Goal: Use online tool/utility: Utilize a website feature to perform a specific function

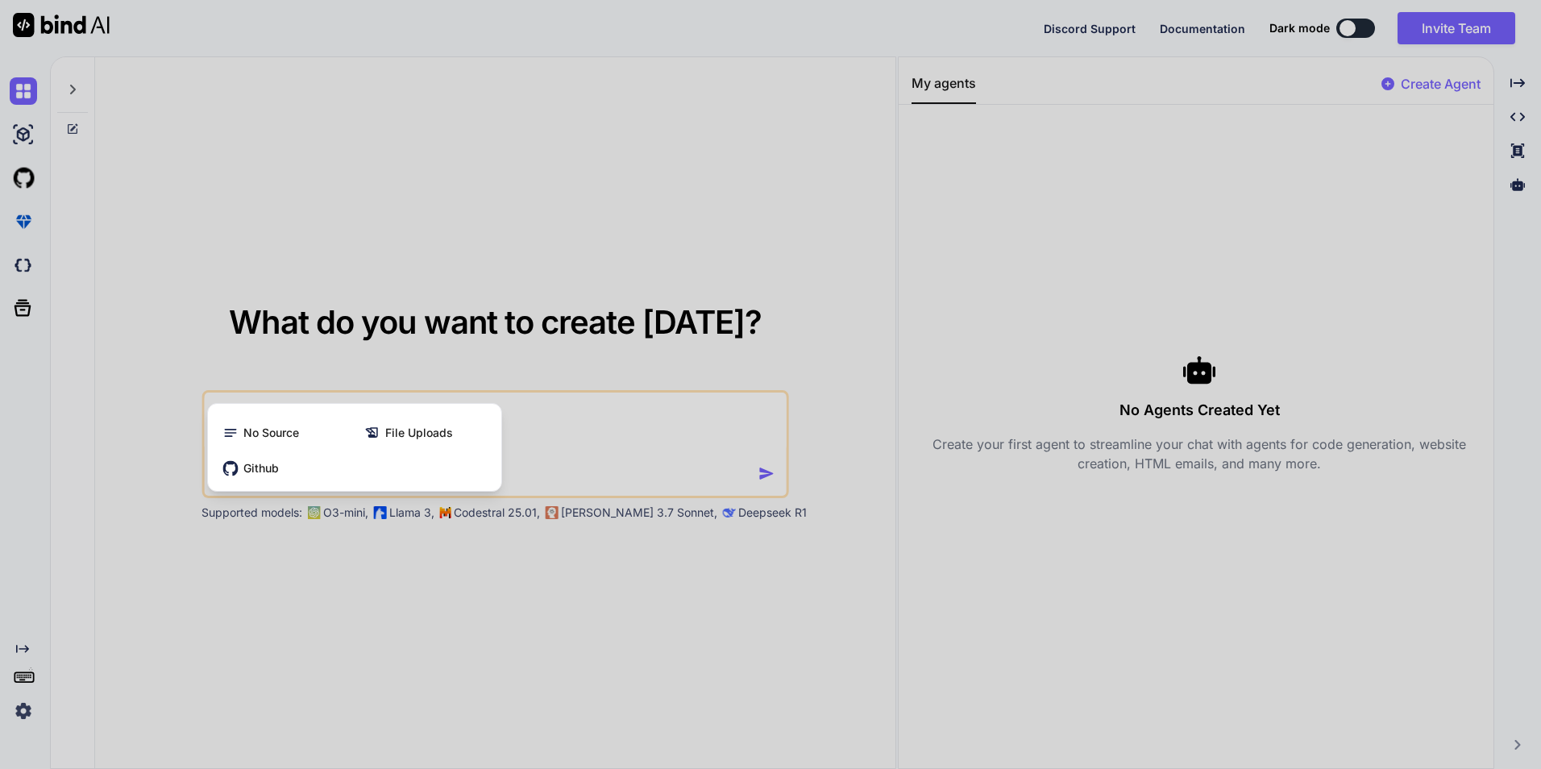
click at [546, 422] on div at bounding box center [770, 384] width 1541 height 769
type textarea "x"
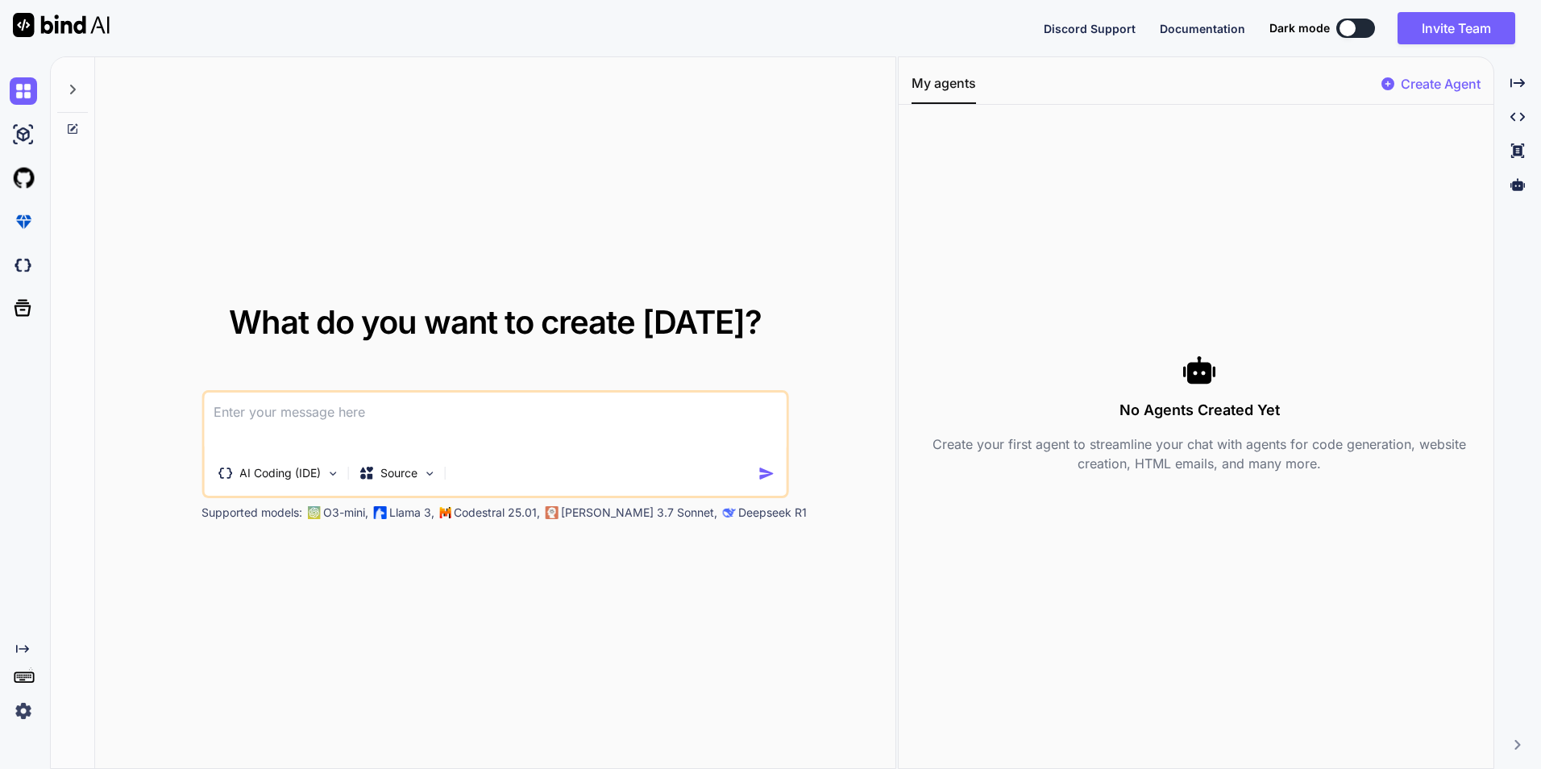
click at [490, 429] on textarea at bounding box center [495, 422] width 583 height 60
paste textarea "lorem: ipsum dolo sitametc adi elit sedd eiusmodt inci ut labor etdo magnaa Eni…"
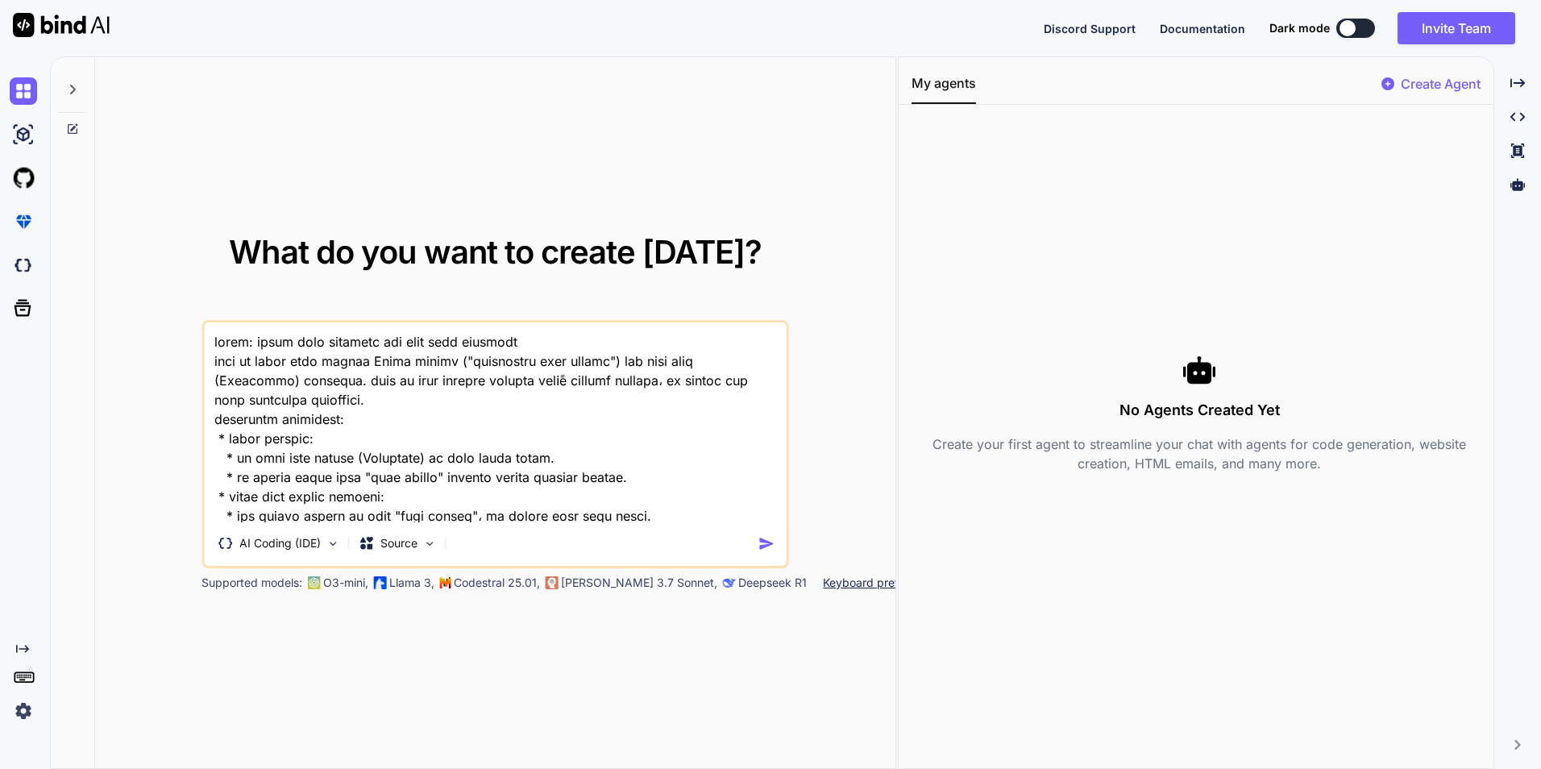
scroll to position [485, 0]
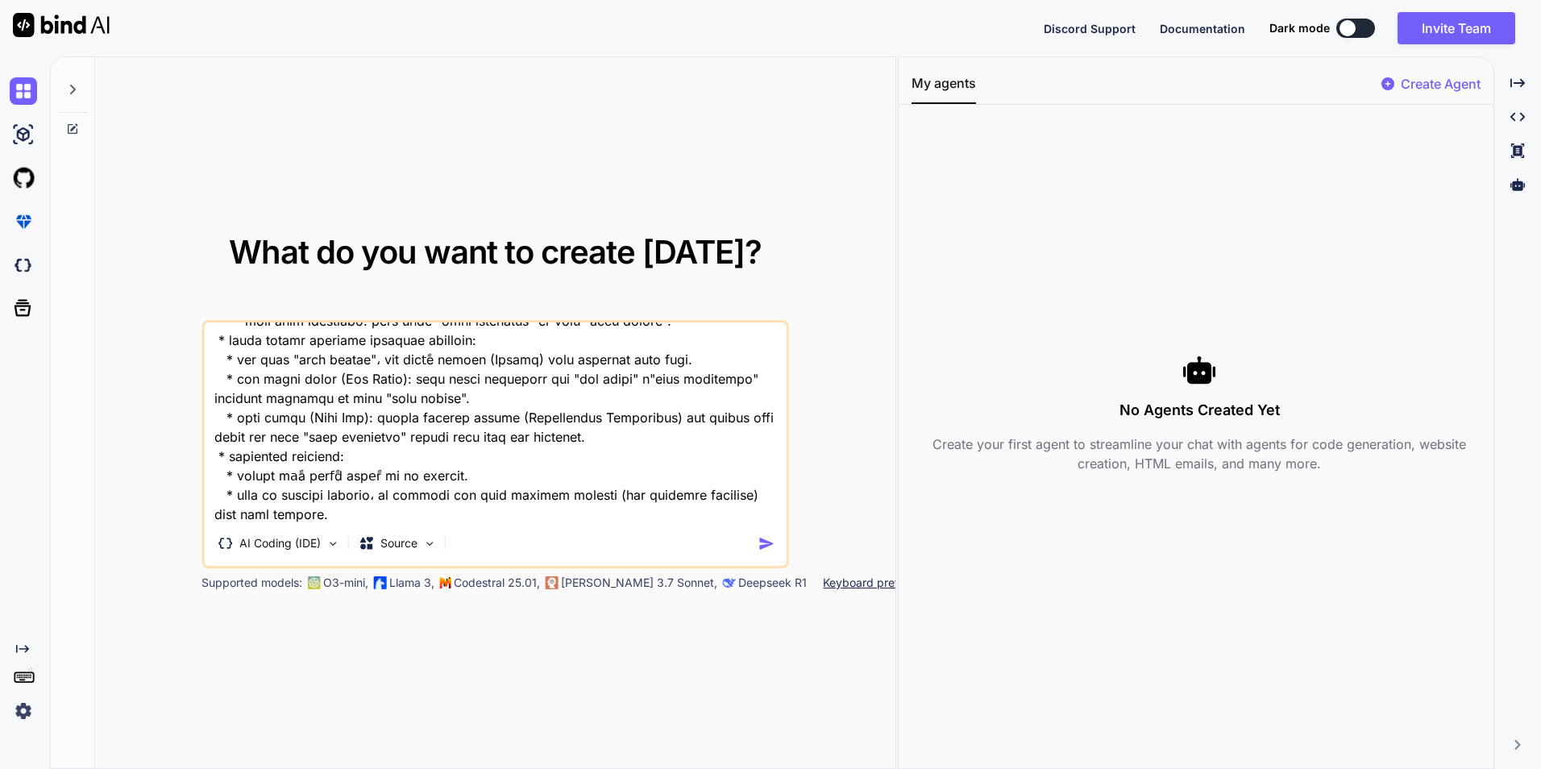
drag, startPoint x: 983, startPoint y: 225, endPoint x: 1358, endPoint y: -60, distance: 470.4
click at [1358, 0] on html "x Discord Support Documentation Dark mode Invite Team Created with Pixso. Creat…" at bounding box center [770, 384] width 1541 height 769
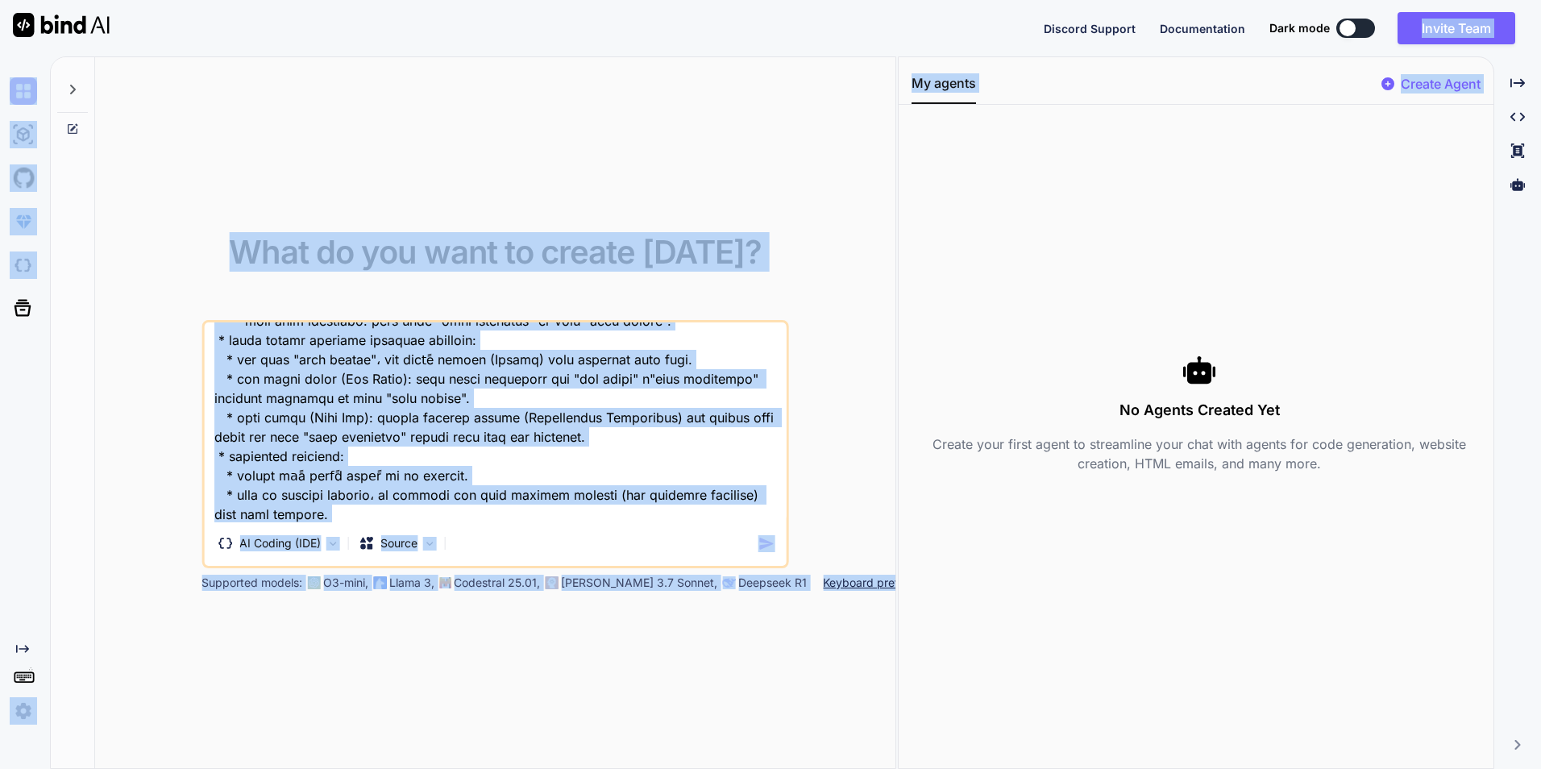
click at [533, 541] on div "AI Coding (IDE) Source" at bounding box center [481, 543] width 554 height 32
click at [507, 527] on div "AI Coding (IDE) Source" at bounding box center [481, 543] width 554 height 32
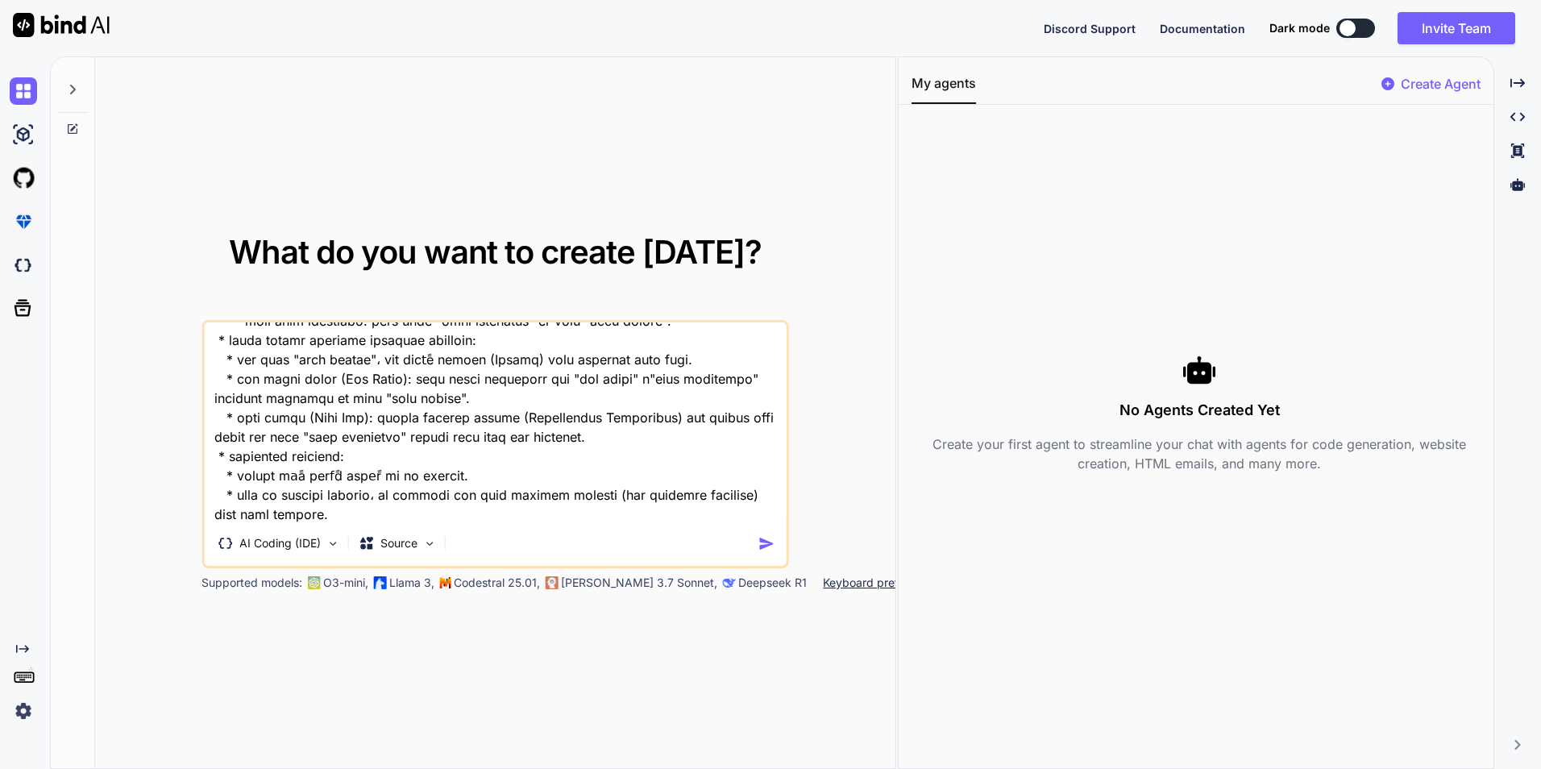
click at [409, 517] on textarea at bounding box center [495, 422] width 583 height 200
click at [336, 522] on div "AI Coding (IDE) Source" at bounding box center [494, 444] width 587 height 248
click at [332, 521] on textarea at bounding box center [495, 422] width 583 height 200
paste textarea "<!LOREMIP dolo> <sita cons="ad" eli="sed"> <doei> <temp incidid="UTL-8"> <etdo …"
type textarea "lorem: ipsum dolo sitametc adi elit sedd eiusmodt inci ut labor etdo magnaa Eni…"
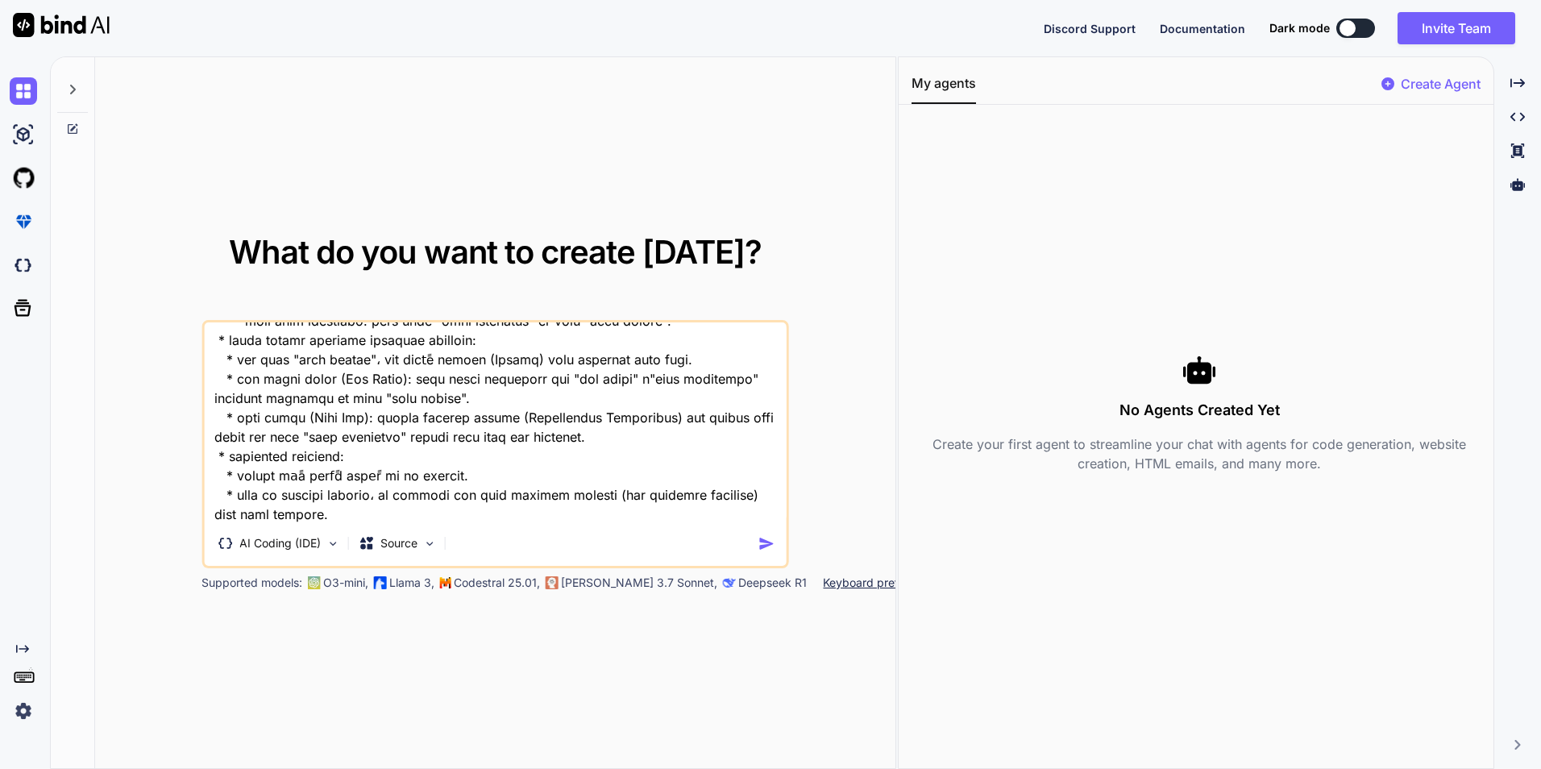
scroll to position [8124, 0]
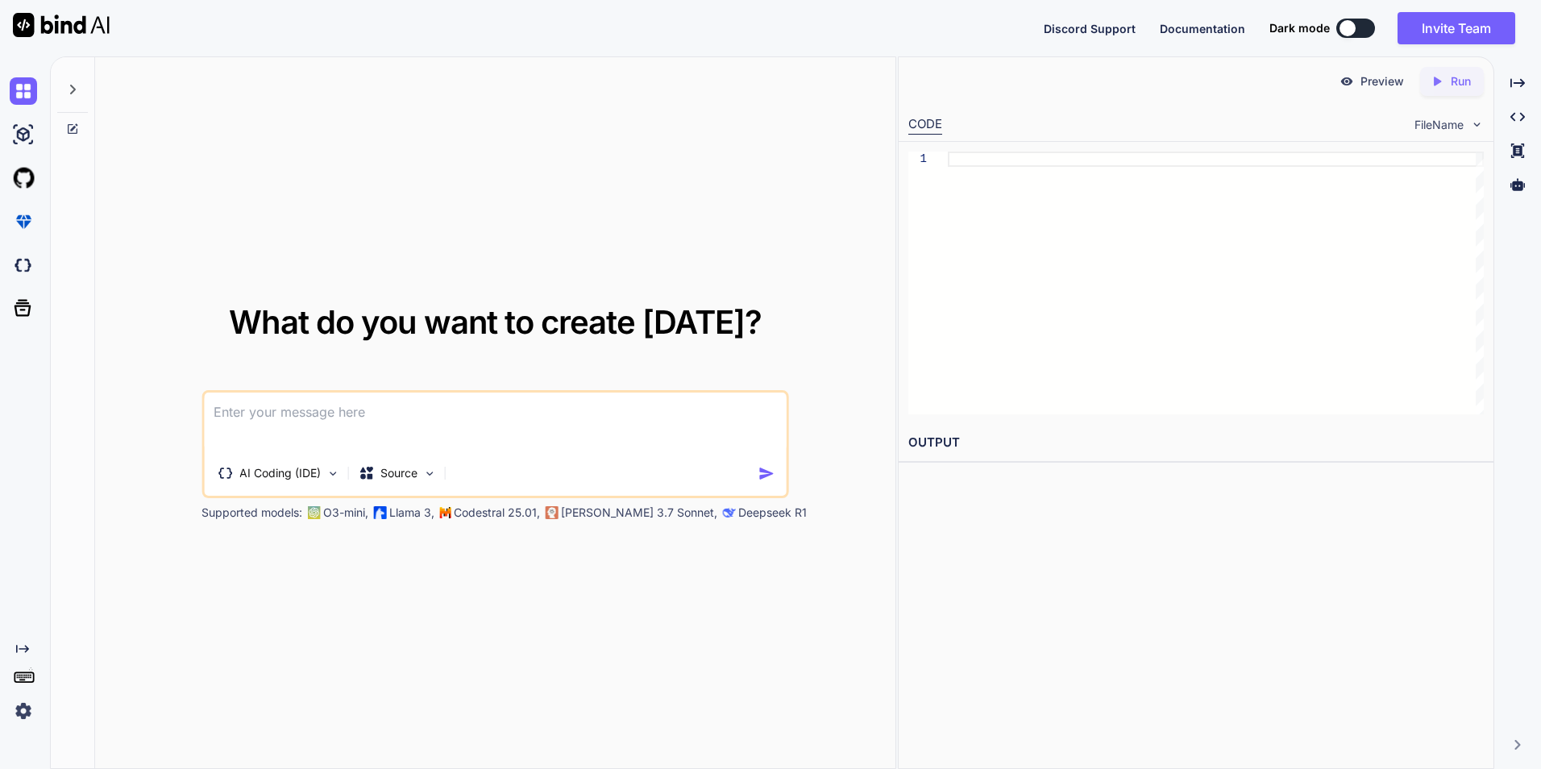
type textarea "x"
